Goal: Book appointment/travel/reservation

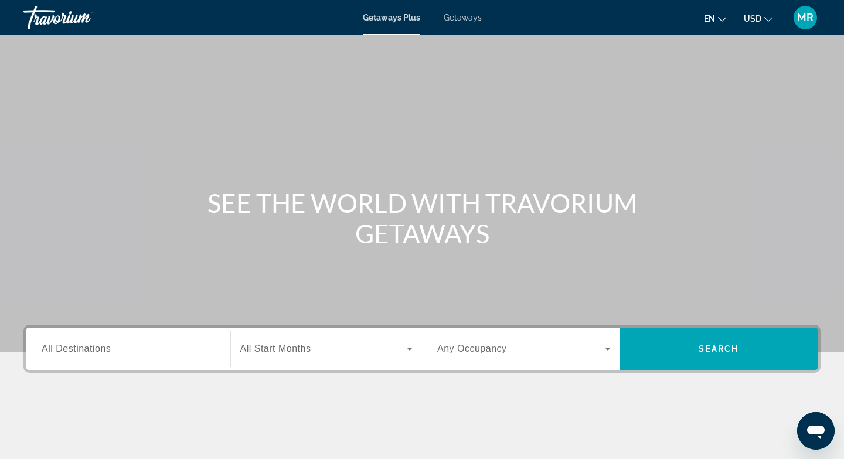
click at [80, 347] on span "All Destinations" at bounding box center [76, 349] width 69 height 10
click at [80, 347] on input "Destination All Destinations" at bounding box center [129, 349] width 174 height 14
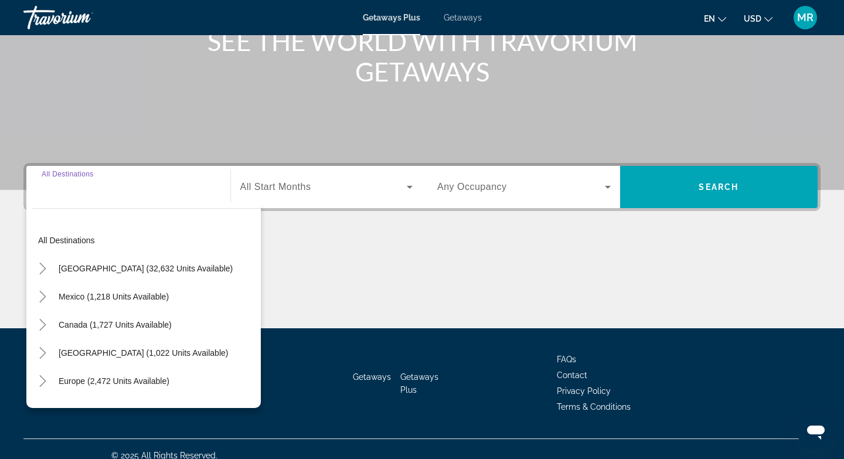
scroll to position [175, 0]
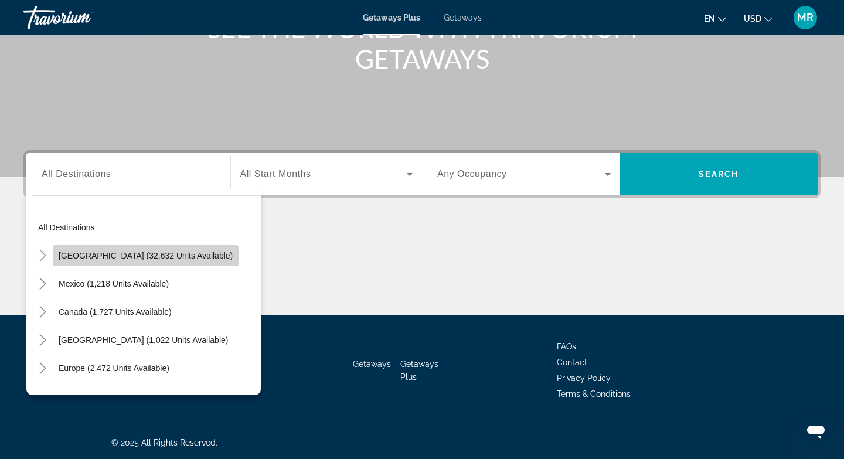
click at [150, 256] on span "United States (32,632 units available)" at bounding box center [146, 255] width 174 height 9
type input "**********"
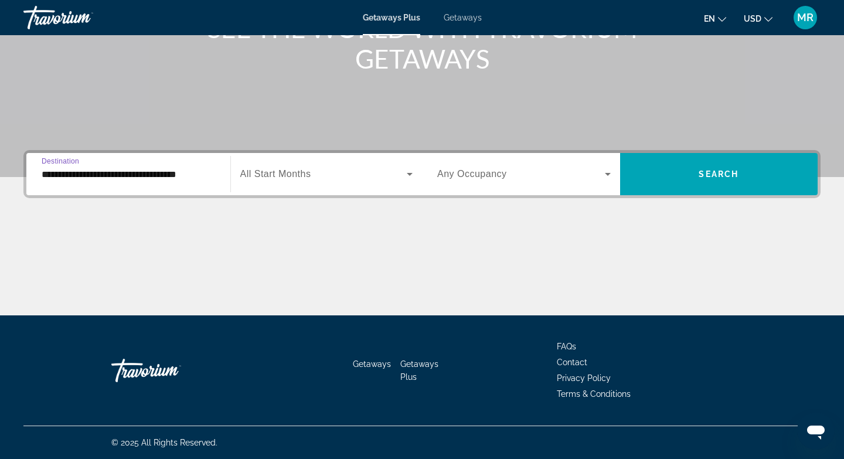
click at [289, 174] on span "All Start Months" at bounding box center [275, 174] width 71 height 10
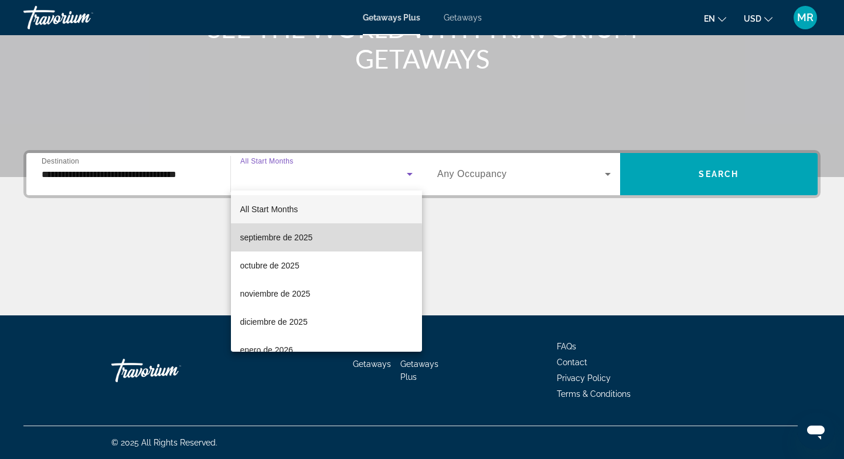
click at [280, 239] on span "septiembre de 2025" at bounding box center [276, 237] width 73 height 14
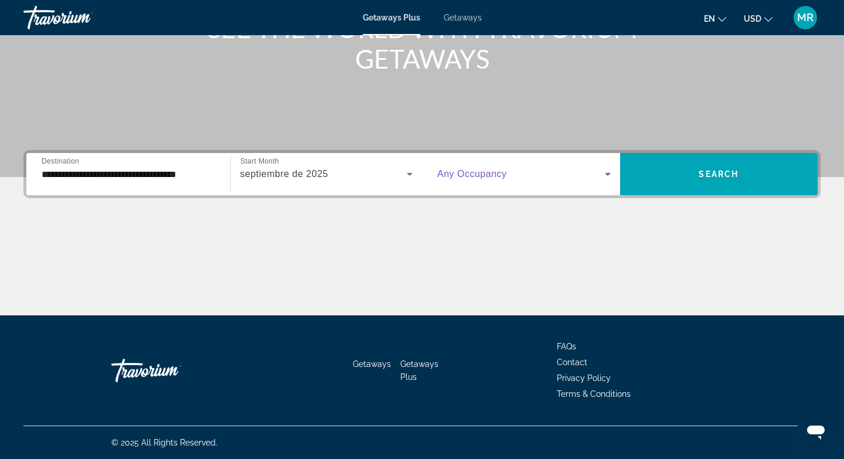
click at [533, 176] on span "Search widget" at bounding box center [521, 174] width 168 height 14
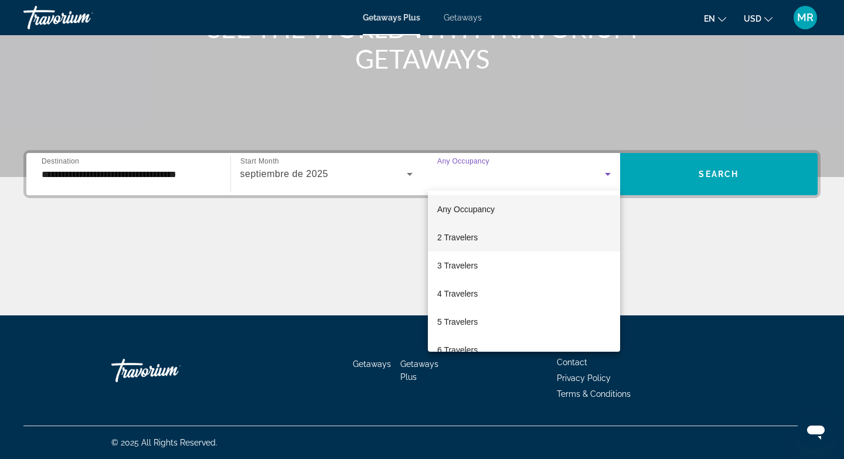
click at [465, 242] on span "2 Travelers" at bounding box center [457, 237] width 40 height 14
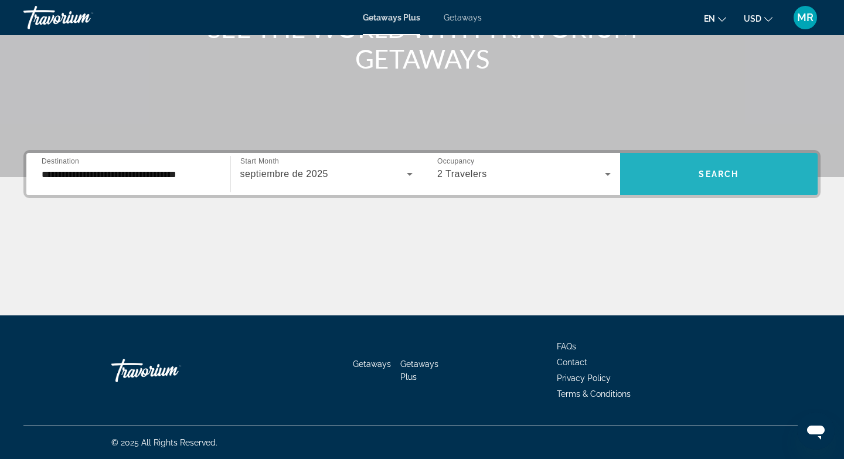
click at [702, 180] on span "Search widget" at bounding box center [719, 174] width 198 height 28
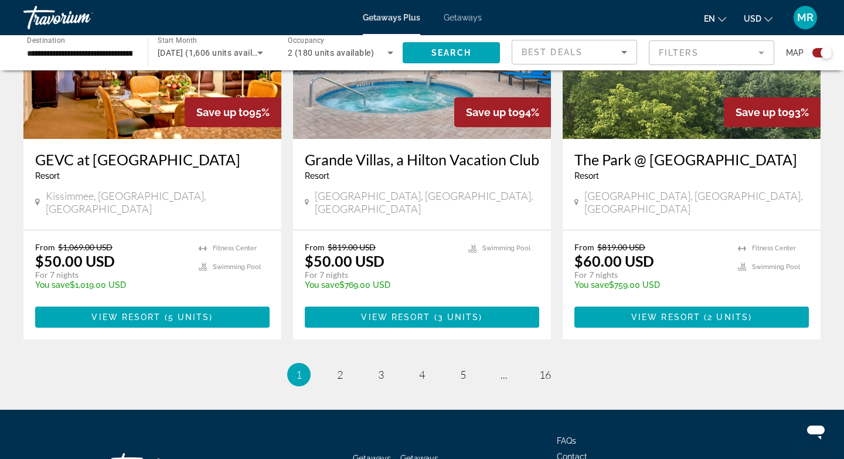
scroll to position [1818, 0]
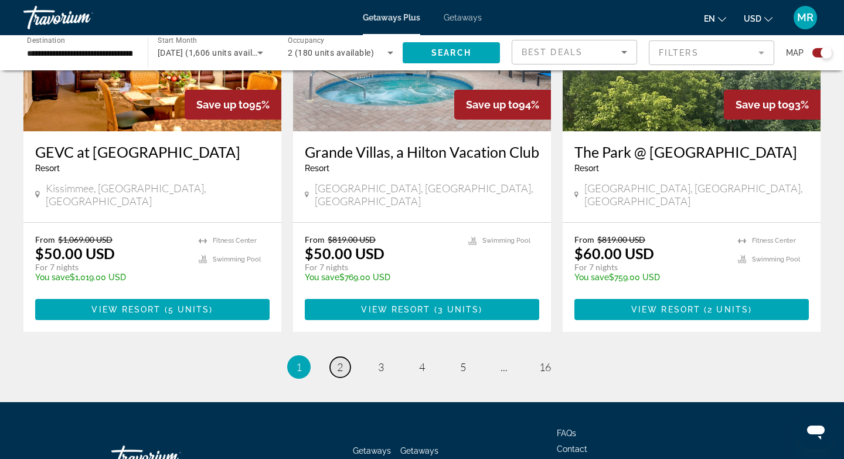
click at [340, 361] on span "2" at bounding box center [340, 367] width 6 height 13
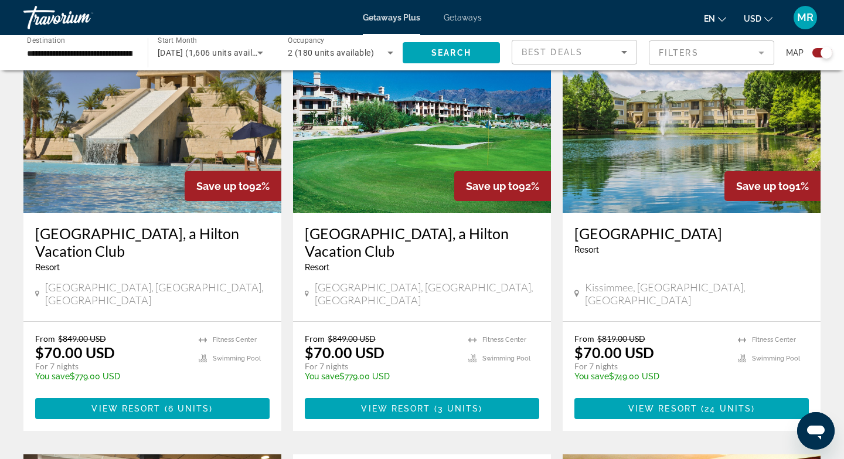
scroll to position [1298, 0]
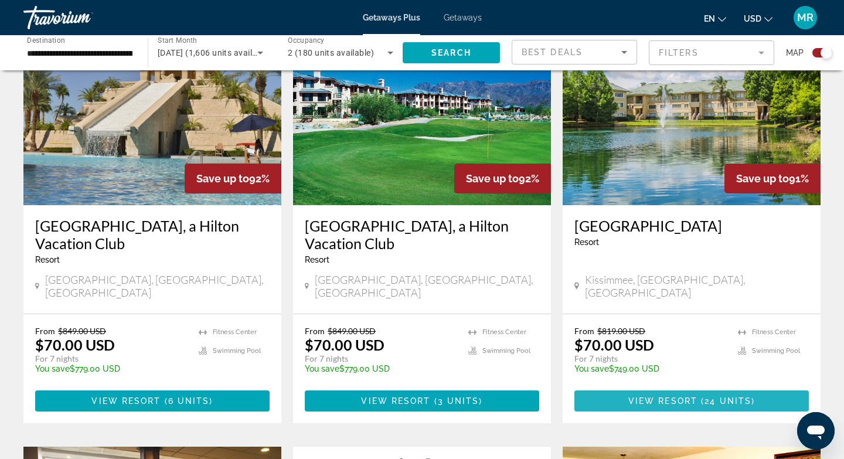
click at [643, 396] on span "View Resort" at bounding box center [662, 400] width 69 height 9
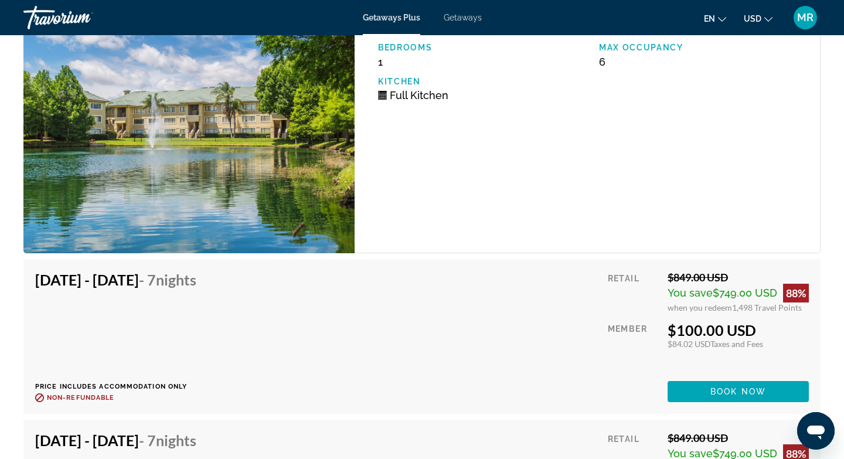
scroll to position [2487, 0]
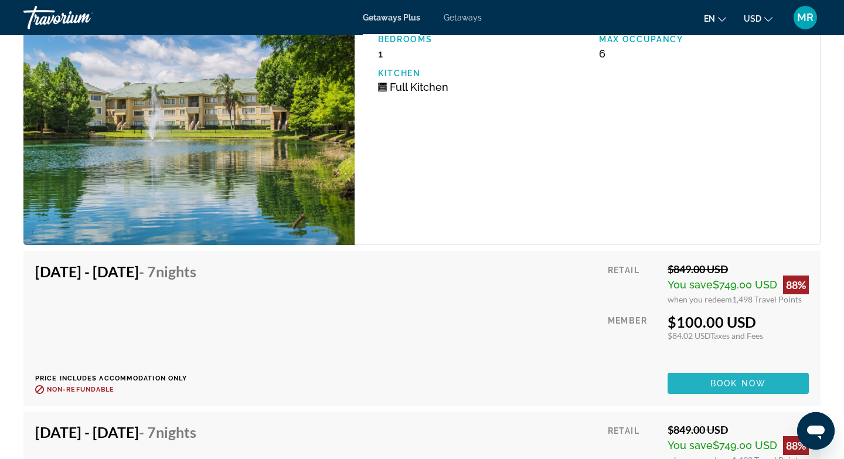
click at [728, 379] on span "Book now" at bounding box center [739, 383] width 56 height 9
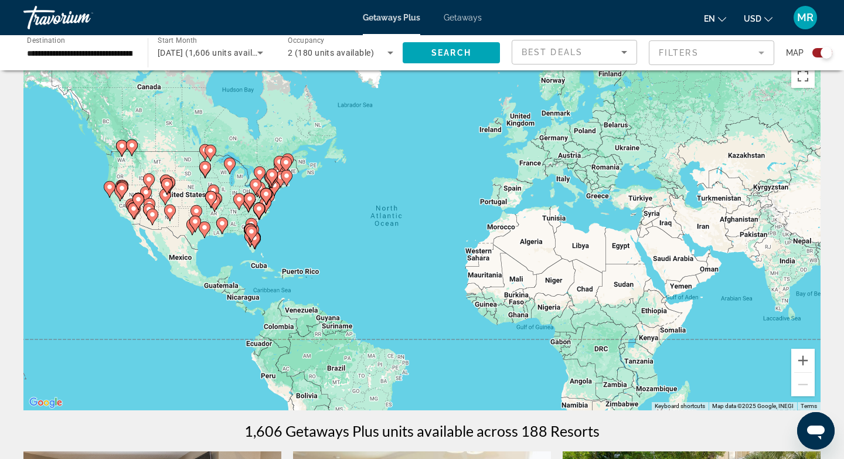
scroll to position [21, 0]
